Goal: Transaction & Acquisition: Download file/media

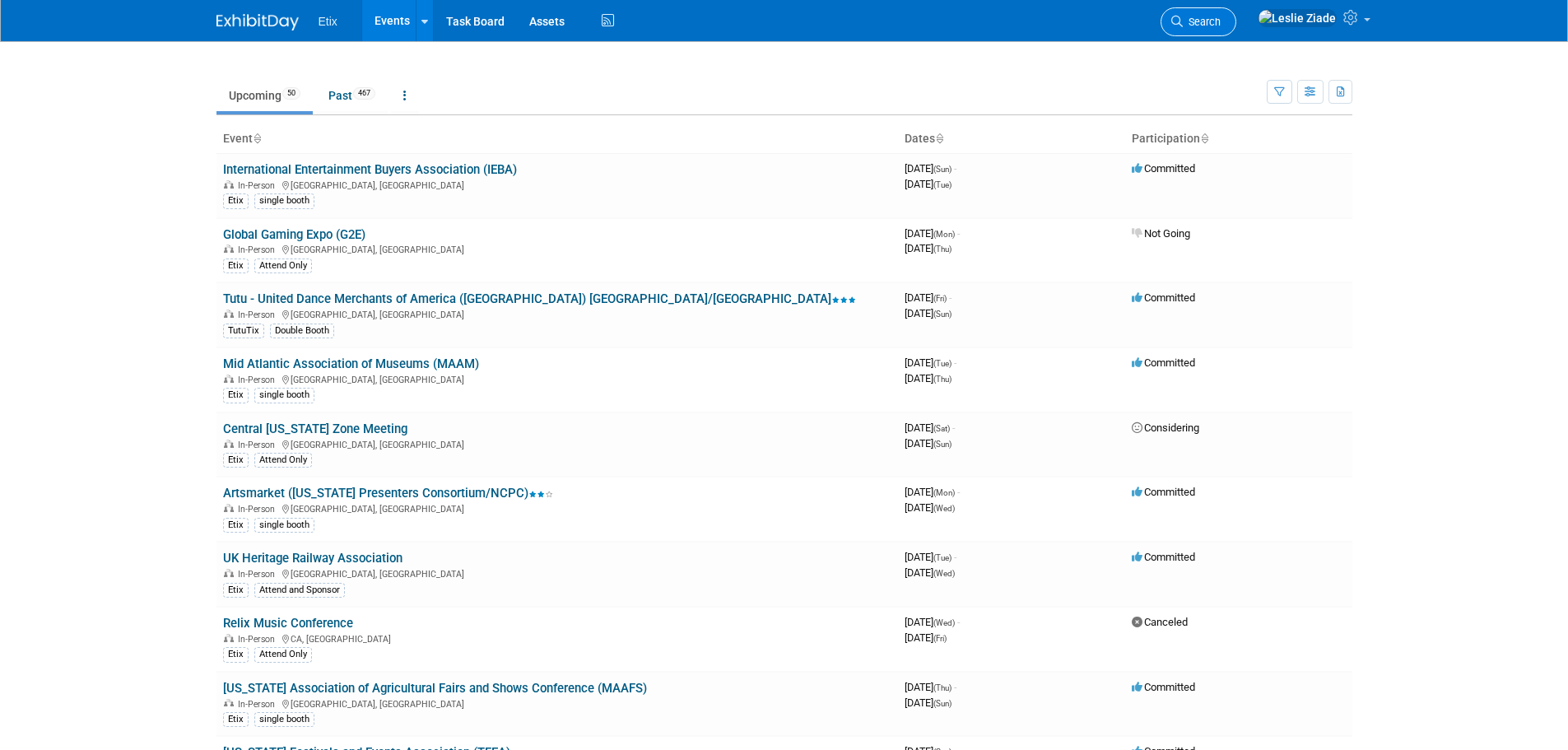
click at [1236, 14] on link "Search" at bounding box center [1198, 22] width 75 height 29
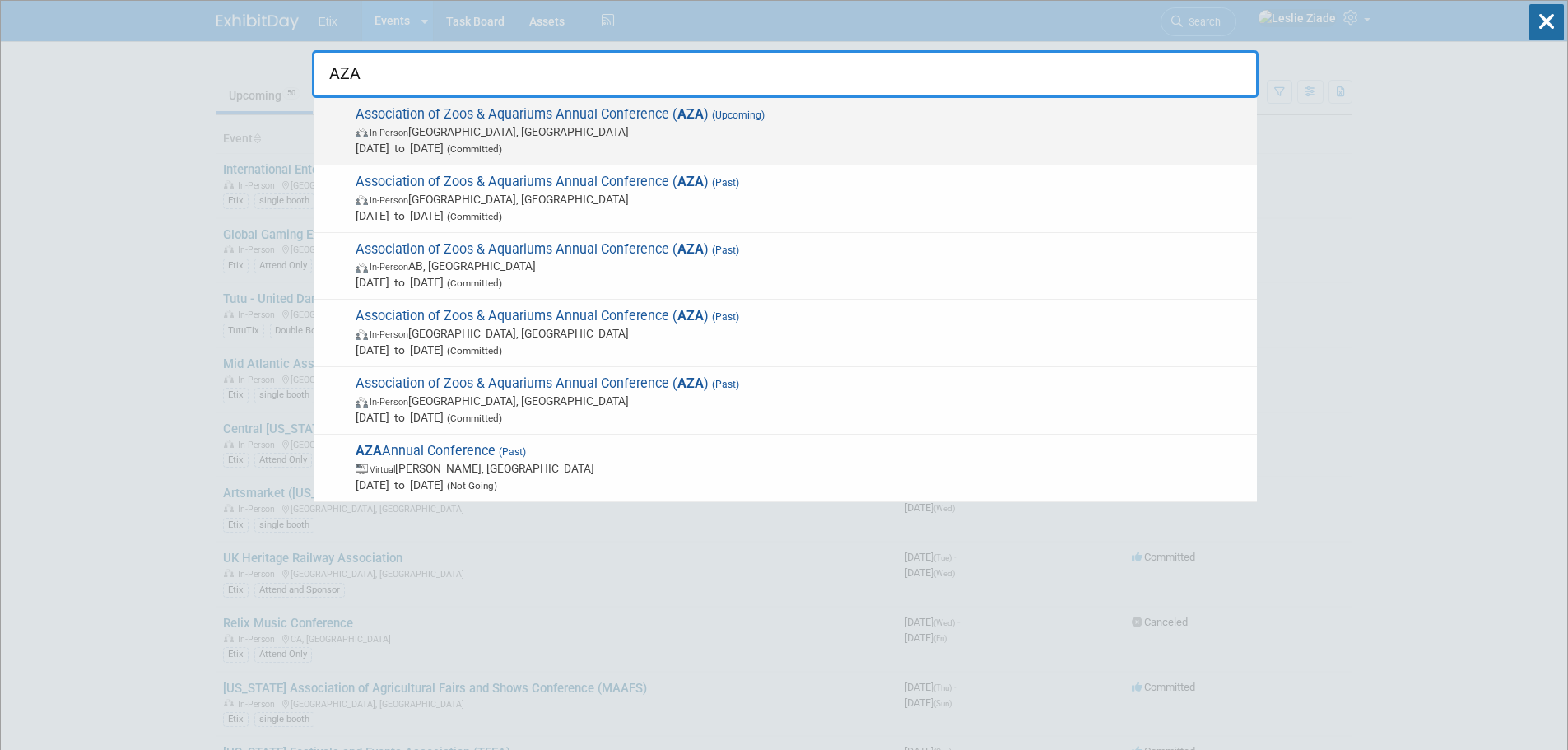
type input "AZA"
click at [456, 116] on span "Association of Zoos & Aquariums Annual Conference ( AZA ) (Upcoming) In-Person …" at bounding box center [799, 132] width 898 height 50
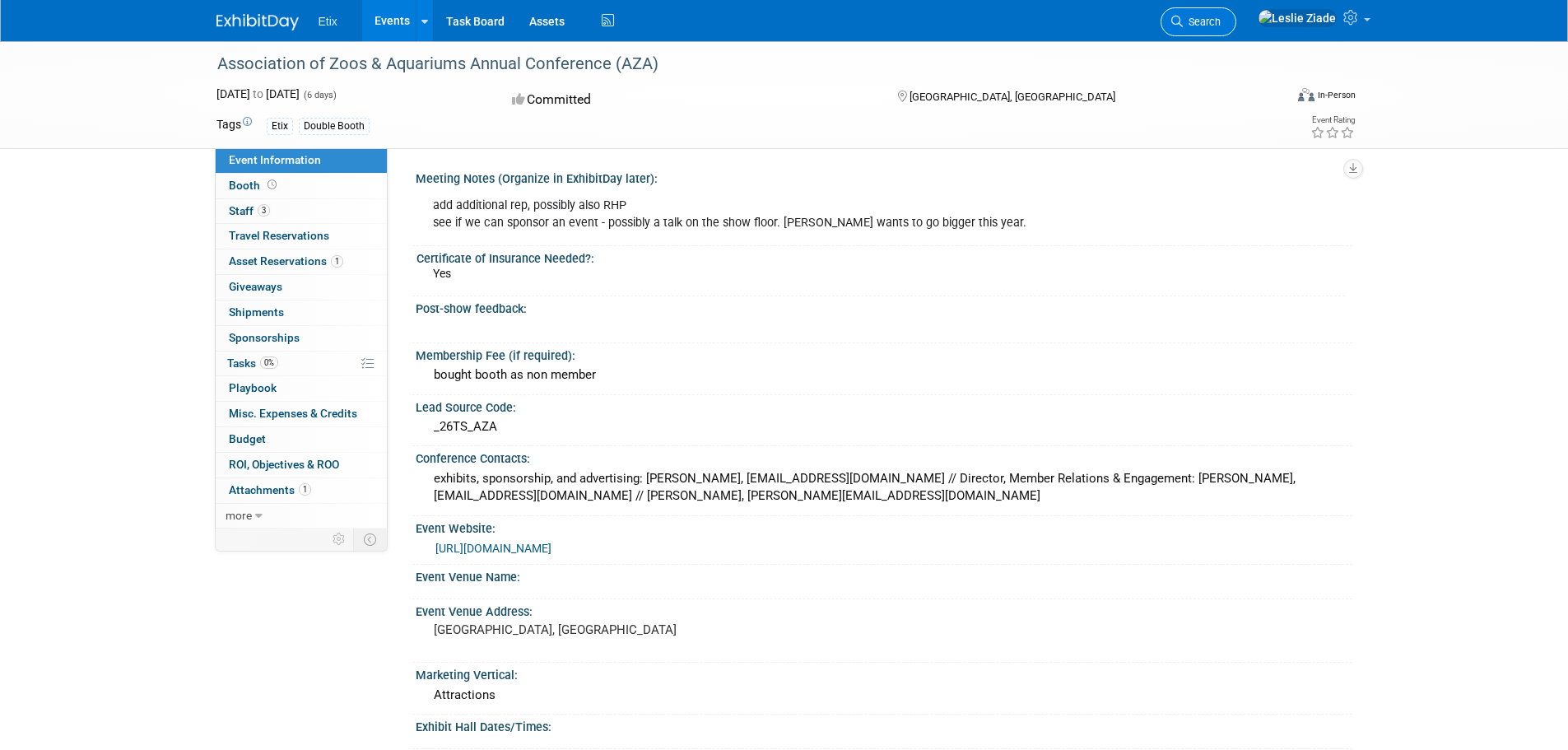
click at [1221, 19] on span "Search" at bounding box center [1201, 21] width 38 height 13
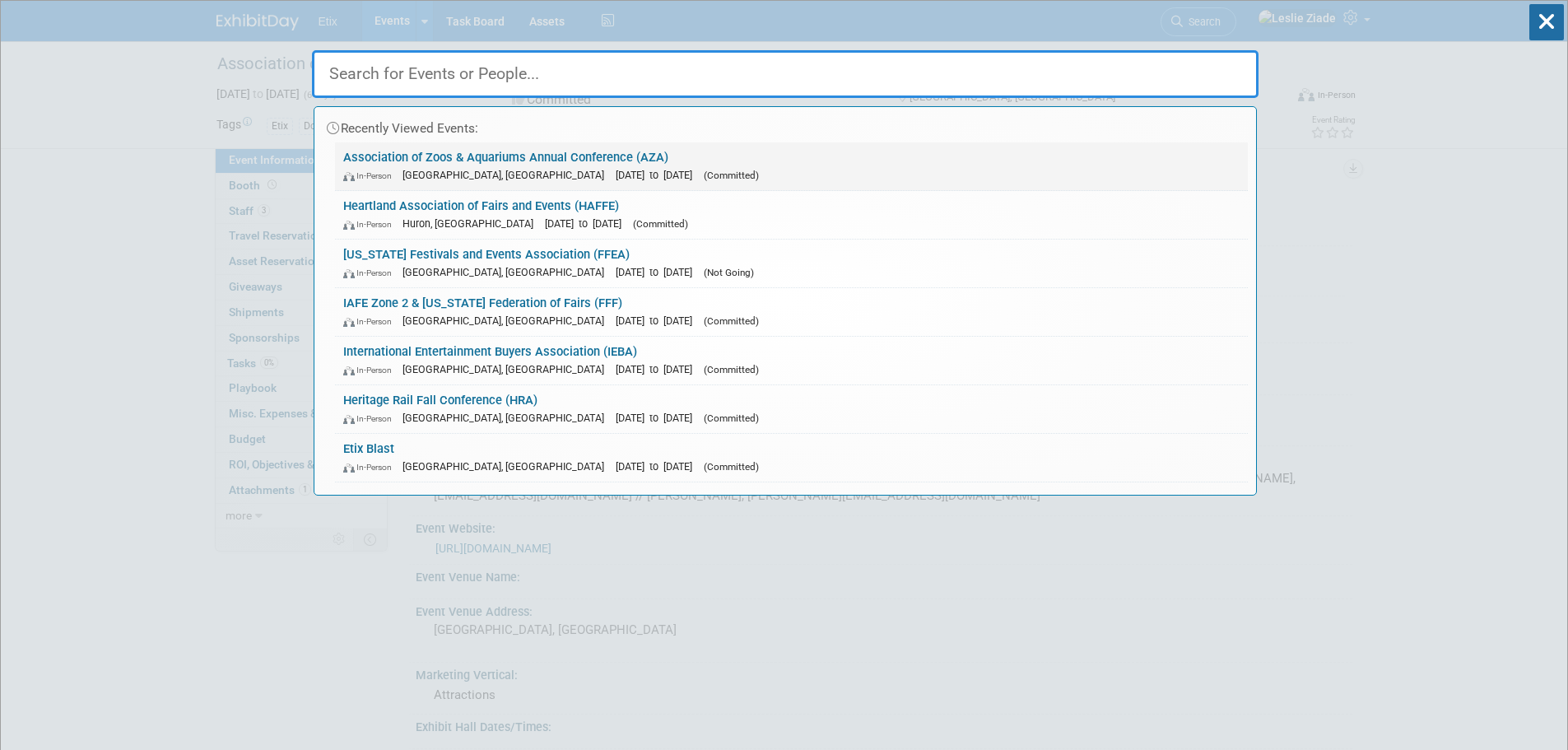
click at [513, 162] on link "Association of Zoos & Aquariums Annual Conference (AZA) In-Person Portland, OR …" at bounding box center [791, 165] width 913 height 47
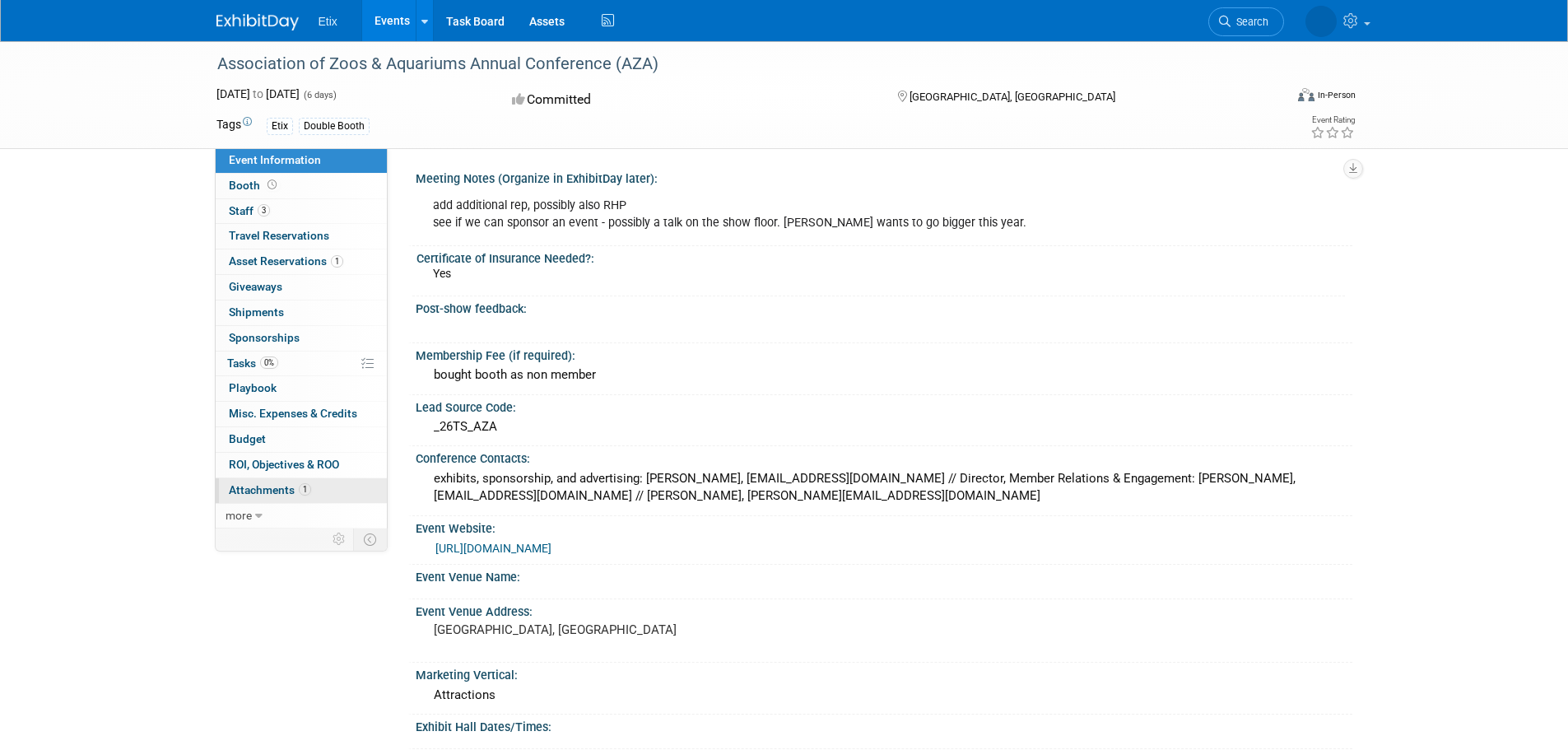
click at [273, 483] on span "Attachments 1" at bounding box center [269, 490] width 82 height 14
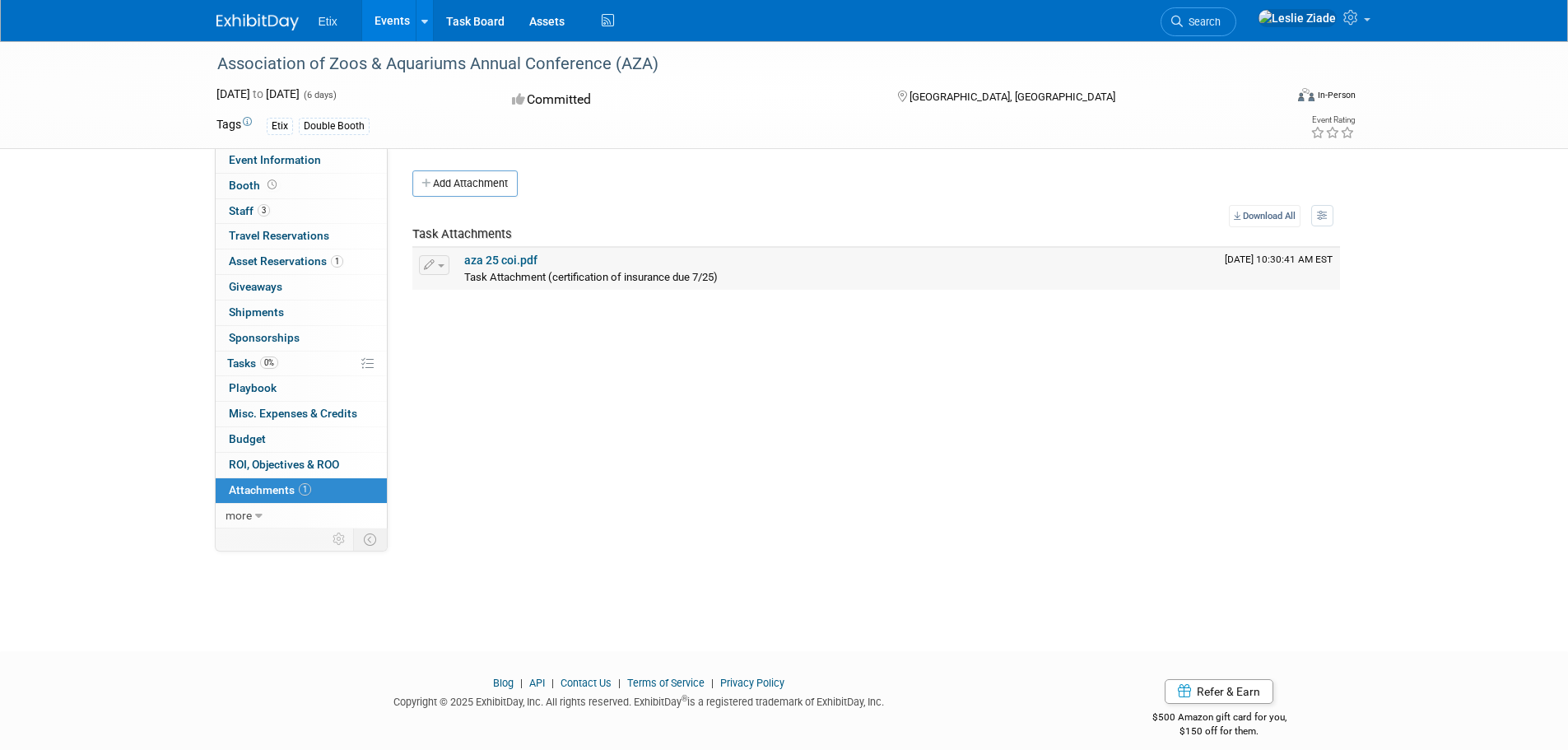
click at [506, 262] on link "aza 25 coi.pdf" at bounding box center [501, 260] width 74 height 14
click at [239, 255] on span "Asset Reservations 1" at bounding box center [286, 261] width 114 height 14
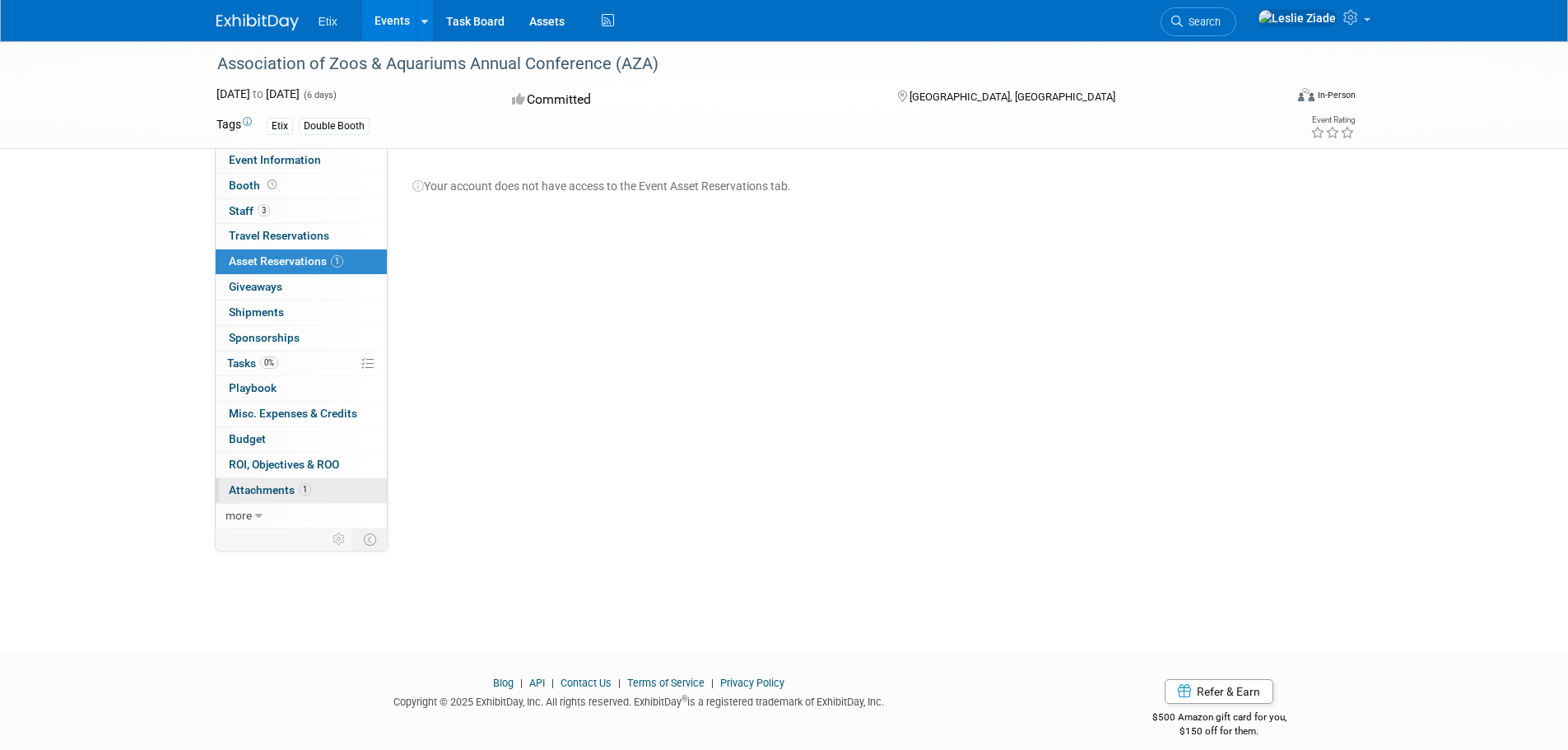
click at [245, 482] on link "1 Attachments 1" at bounding box center [301, 491] width 171 height 25
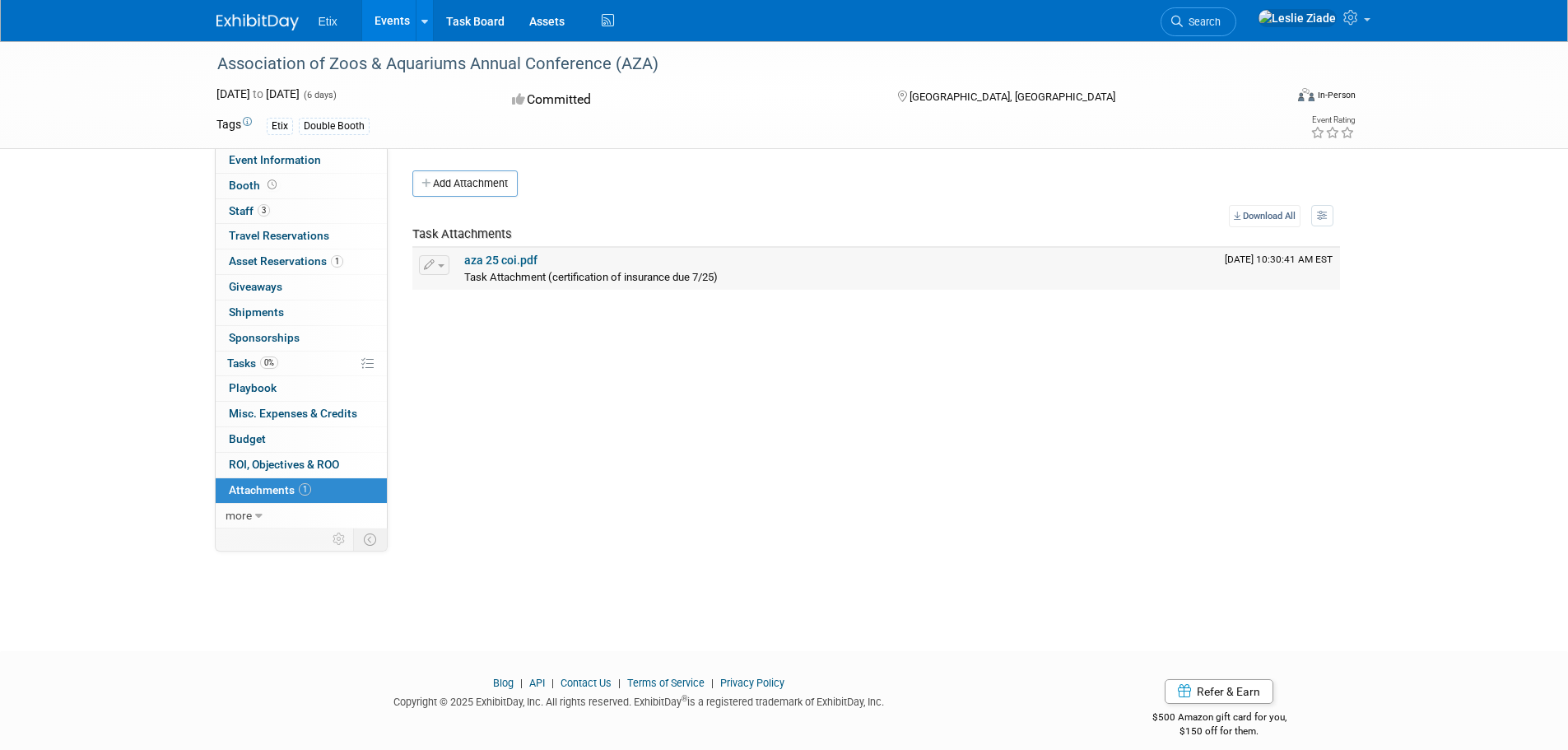
click at [515, 256] on link "aza 25 coi.pdf" at bounding box center [501, 260] width 74 height 14
